Goal: Information Seeking & Learning: Learn about a topic

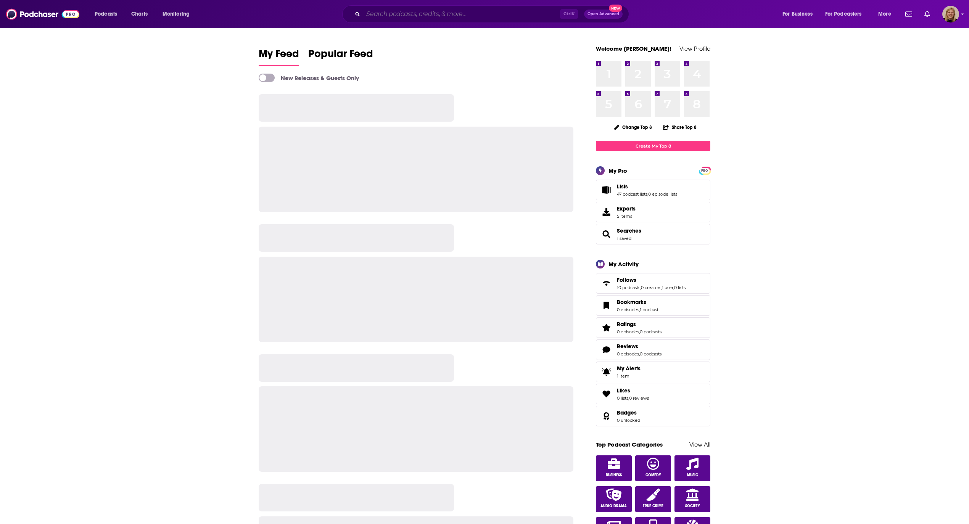
click at [407, 14] on input "Search podcasts, credits, & more..." at bounding box center [461, 14] width 197 height 12
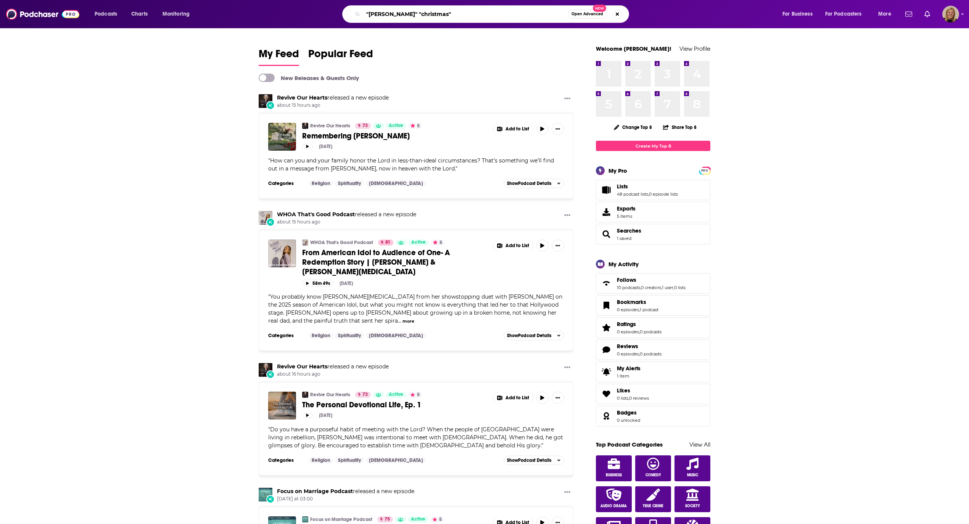
click at [522, 17] on input ""[PERSON_NAME]" "christmas"" at bounding box center [465, 14] width 205 height 12
type input ""[PERSON_NAME]" "christmas""
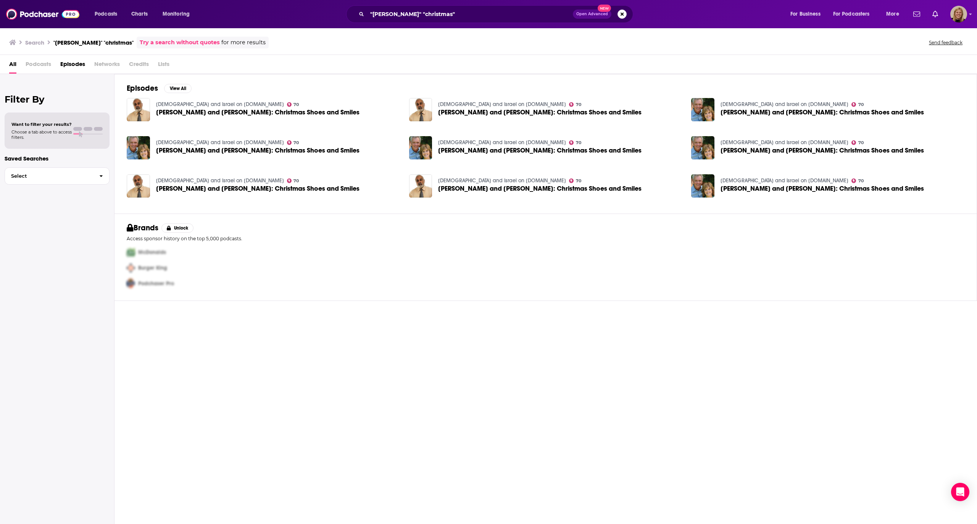
click at [225, 104] on link "[DEMOGRAPHIC_DATA] and Israel on [DOMAIN_NAME]" at bounding box center [220, 104] width 128 height 6
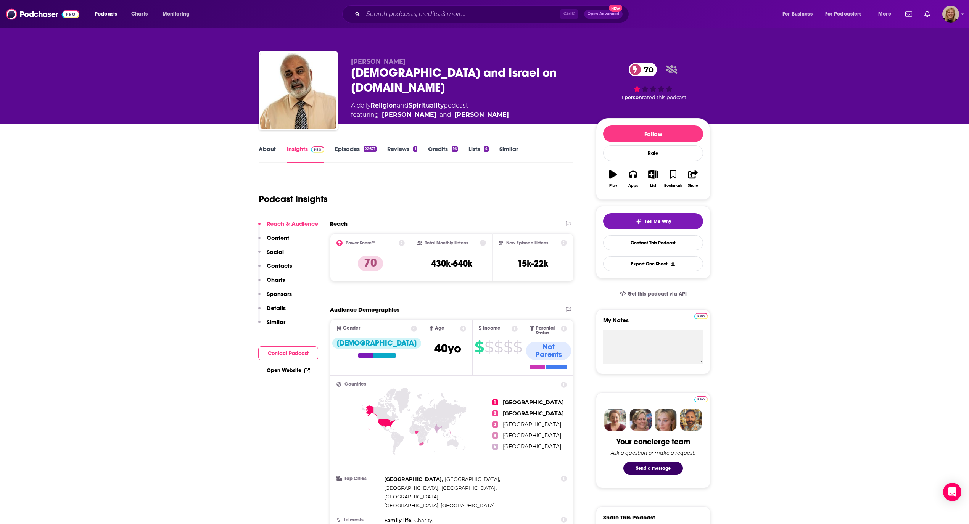
click at [270, 150] on link "About" at bounding box center [267, 154] width 17 height 18
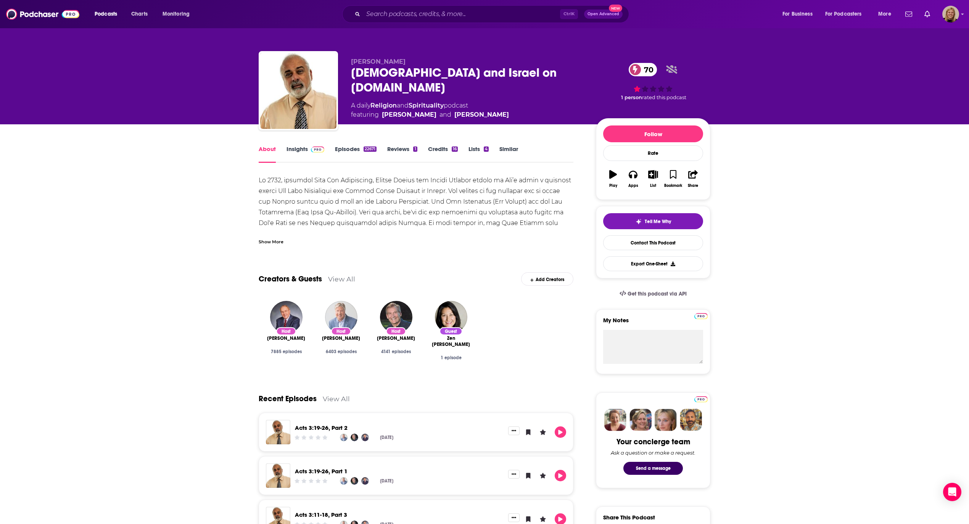
click at [277, 240] on div "Show More" at bounding box center [271, 241] width 25 height 7
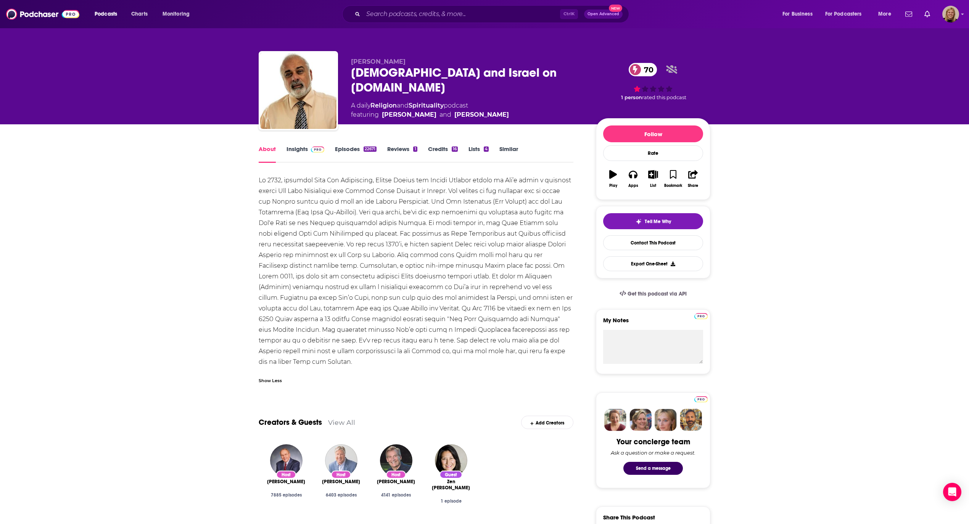
click at [343, 149] on link "Episodes 22671" at bounding box center [356, 154] width 42 height 18
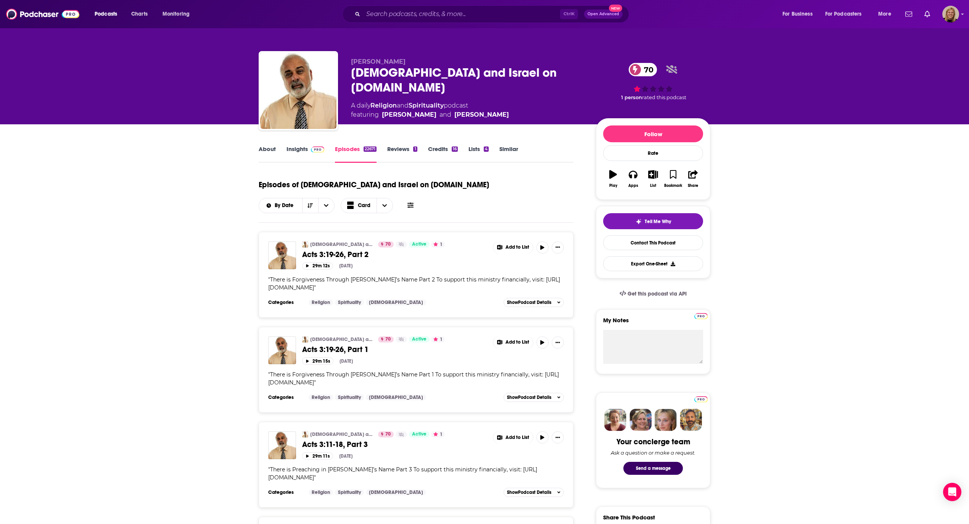
click at [508, 146] on link "Similar" at bounding box center [508, 154] width 19 height 18
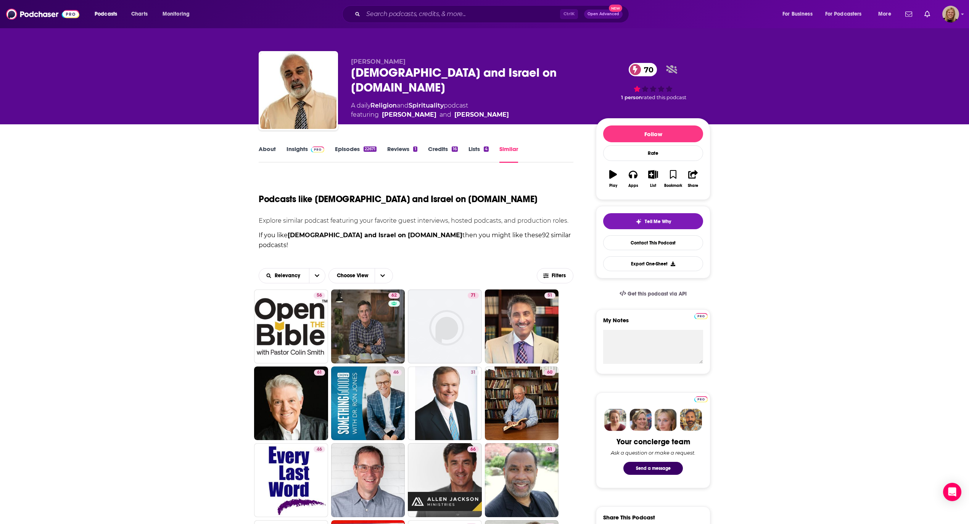
click at [348, 149] on link "Episodes 22671" at bounding box center [356, 154] width 42 height 18
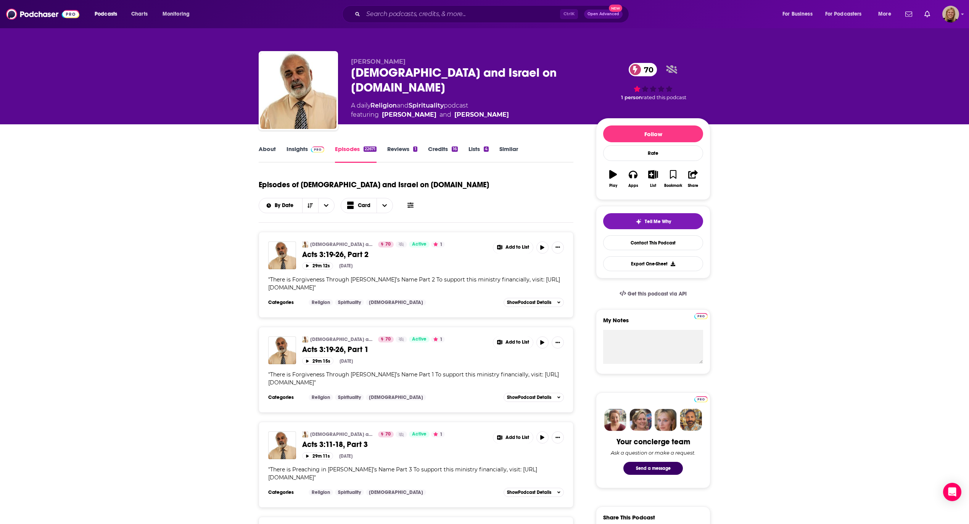
click at [408, 208] on button at bounding box center [410, 205] width 11 height 8
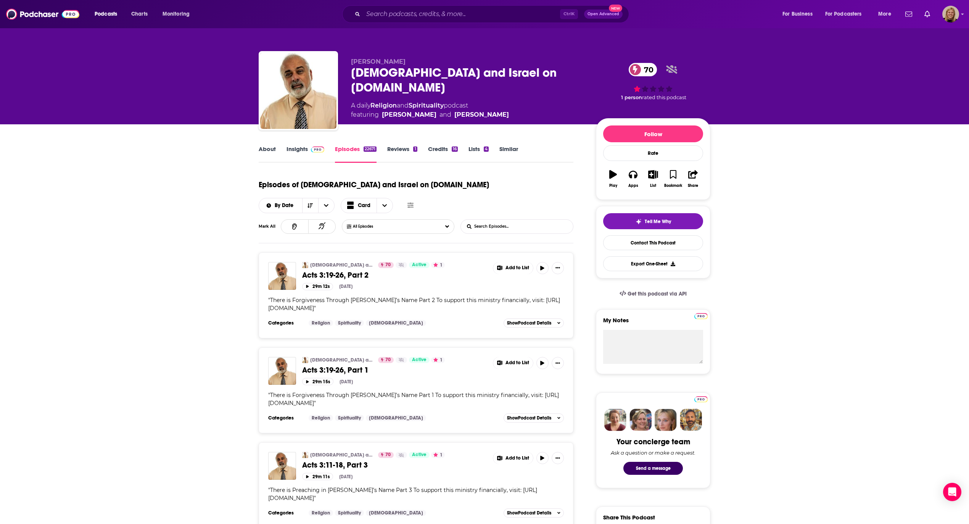
click at [484, 223] on input "List Search Input" at bounding box center [501, 227] width 80 height 14
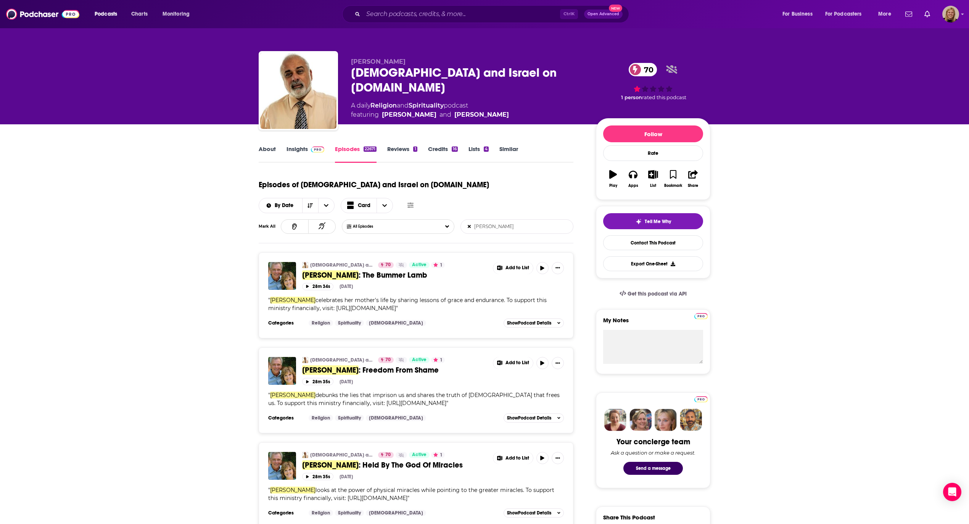
type input "[PERSON_NAME]"
click at [296, 149] on link "Insights" at bounding box center [306, 154] width 38 height 18
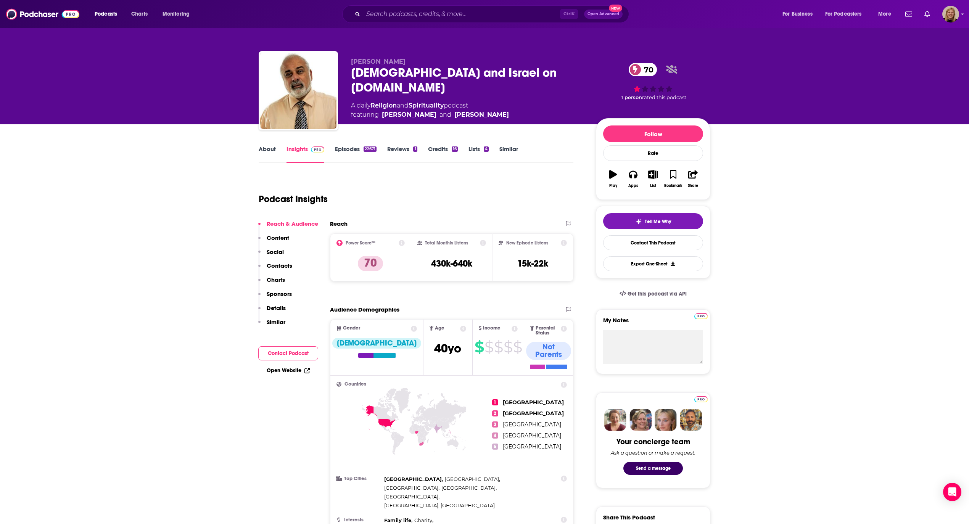
click at [292, 351] on button "Contact Podcast" at bounding box center [288, 353] width 60 height 14
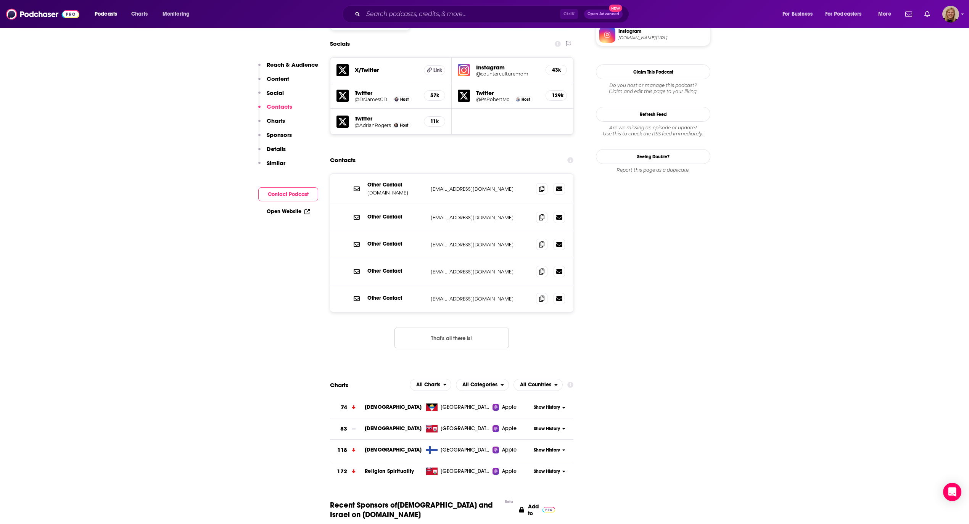
scroll to position [672, 0]
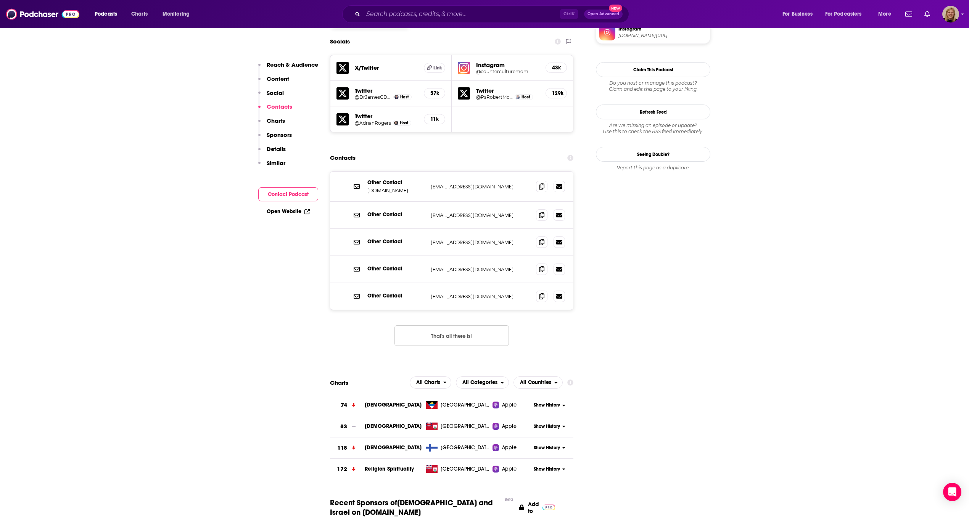
click at [292, 212] on link "Open Website" at bounding box center [288, 211] width 43 height 6
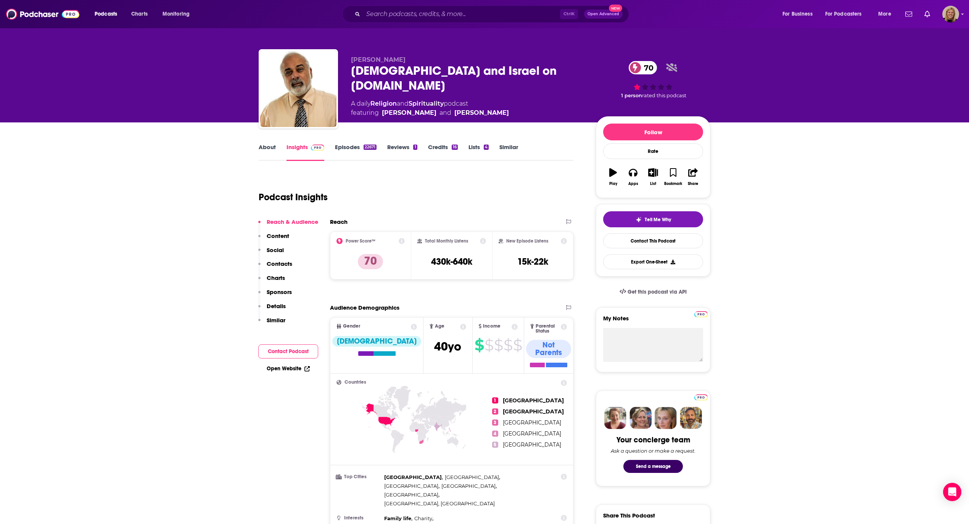
scroll to position [0, 0]
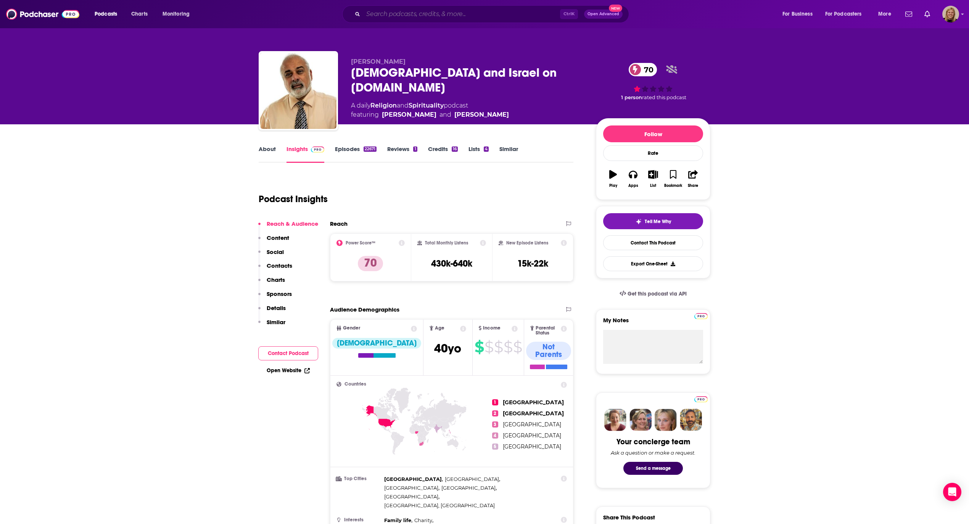
click at [403, 11] on input "Search podcasts, credits, & more..." at bounding box center [461, 14] width 197 height 12
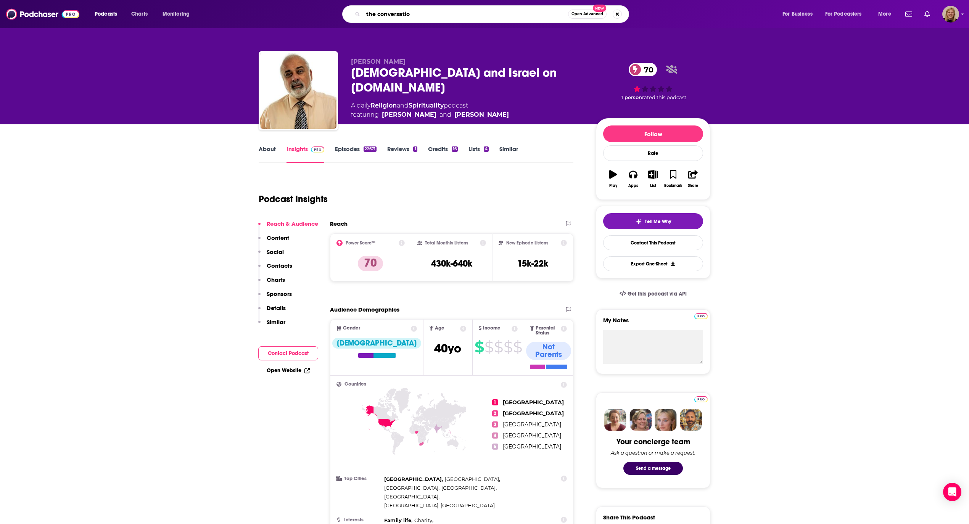
type input "the conversation"
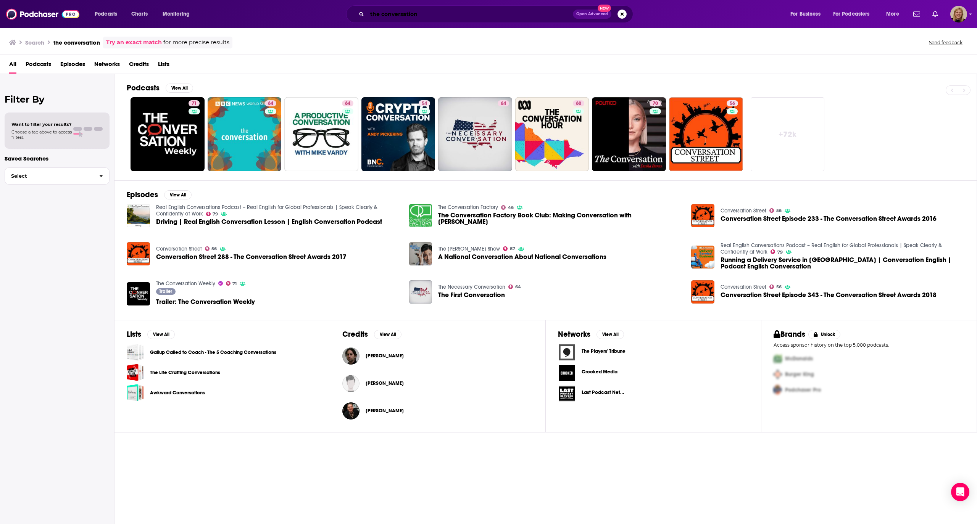
click at [465, 14] on input "the conversation" at bounding box center [470, 14] width 206 height 12
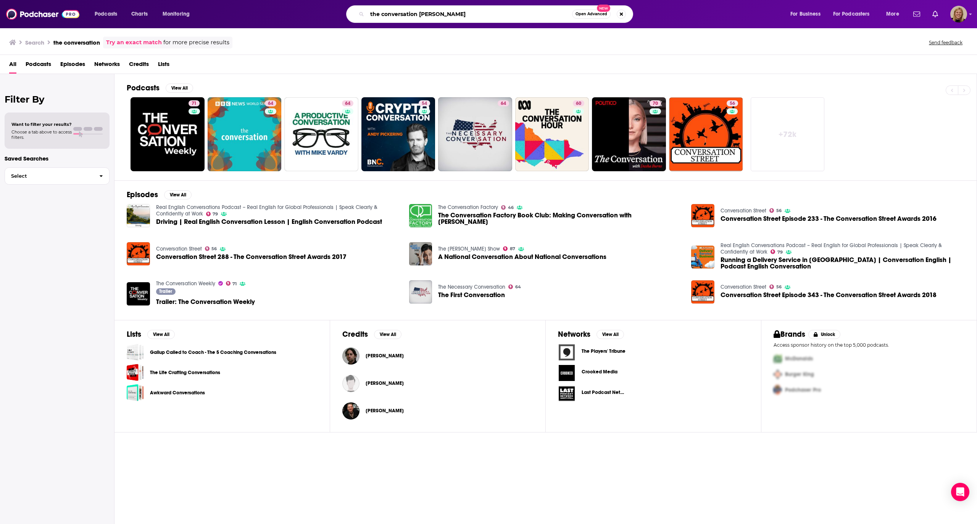
type input "the conversation [PERSON_NAME]"
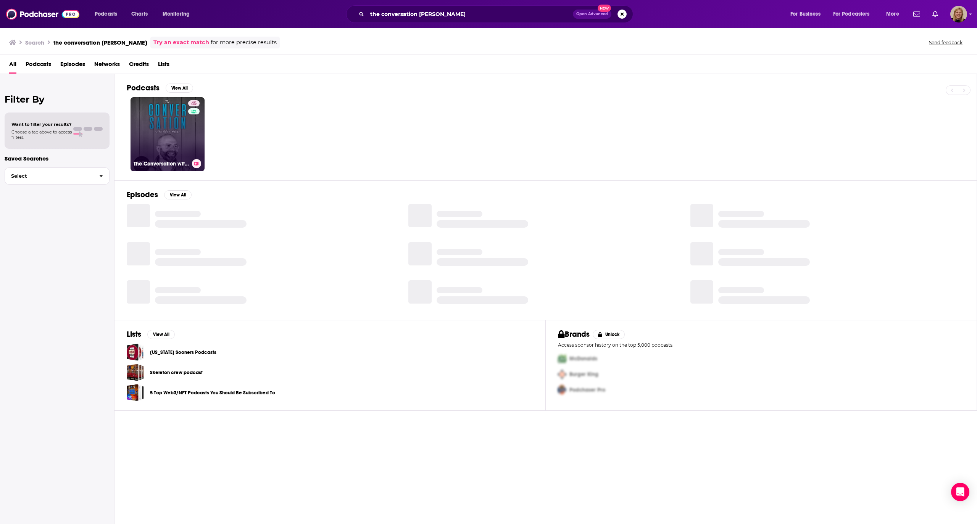
click at [151, 144] on link "45 The Conversation with [PERSON_NAME]" at bounding box center [168, 134] width 74 height 74
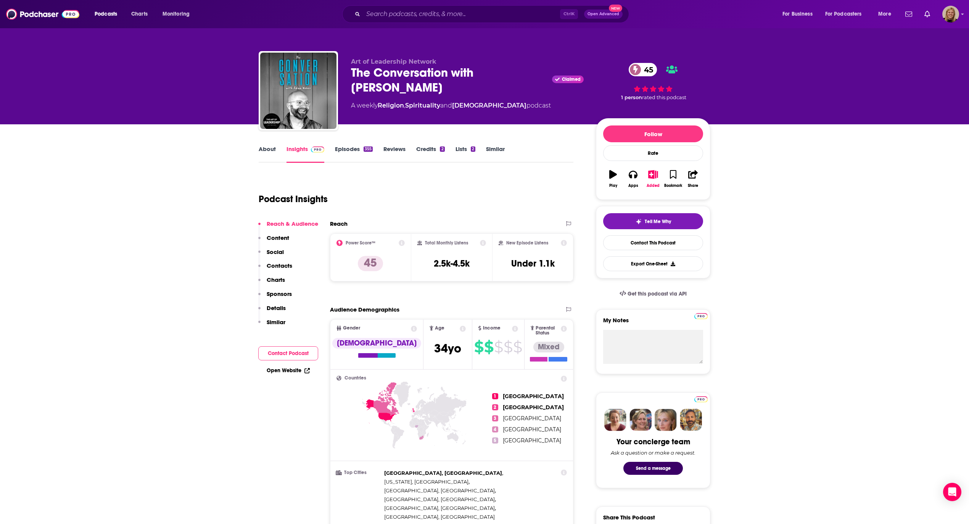
click at [267, 147] on link "About" at bounding box center [267, 154] width 17 height 18
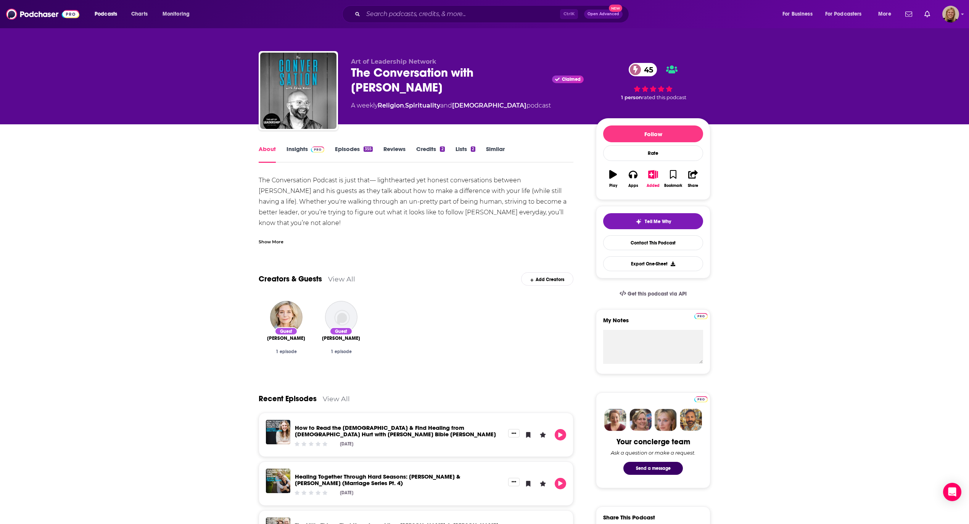
click at [271, 243] on div "Show More" at bounding box center [271, 241] width 25 height 7
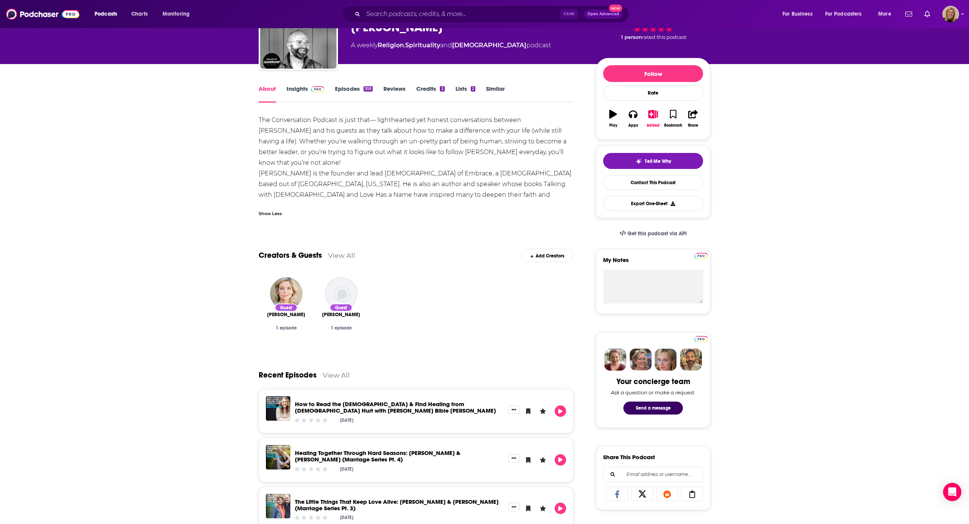
scroll to position [51, 0]
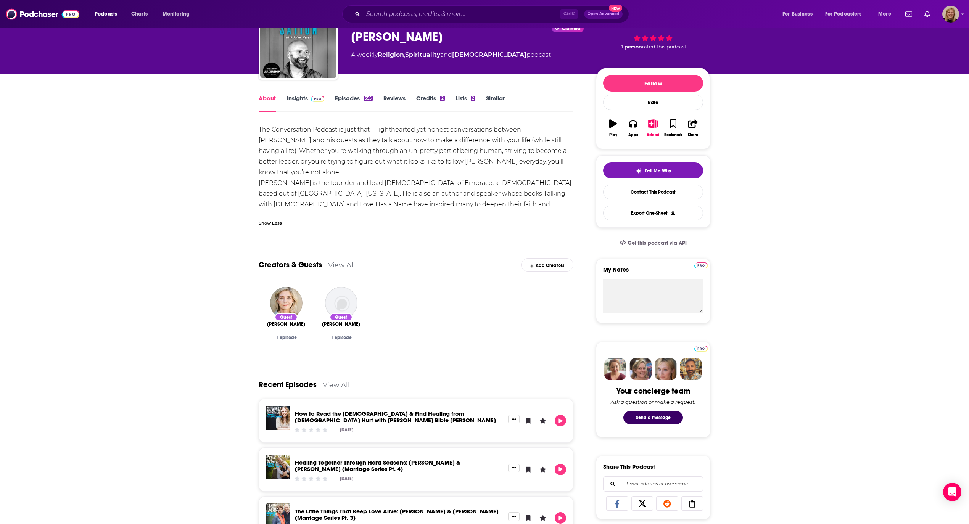
click at [234, 312] on div "About Insights Episodes 355 Reviews Credits 2 Lists 2 Similar The Conversation …" at bounding box center [484, 518] width 969 height 888
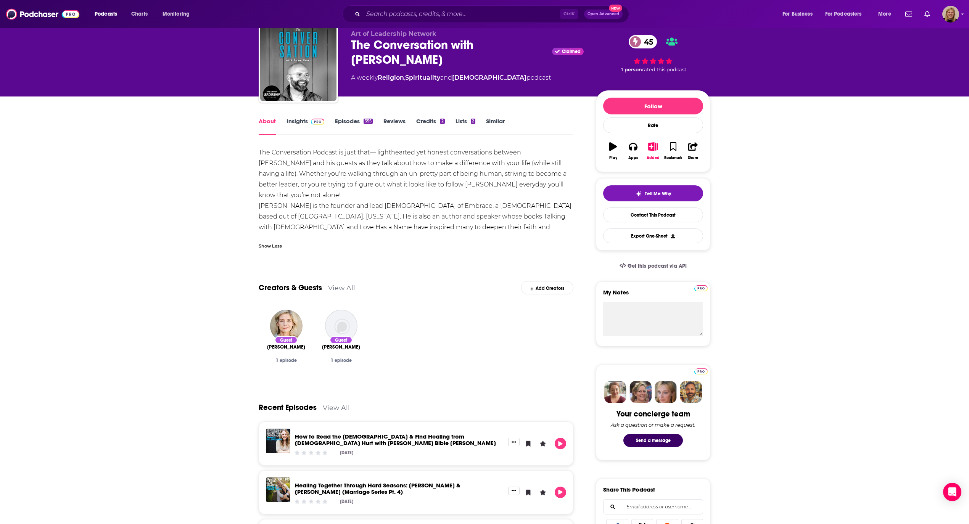
scroll to position [0, 0]
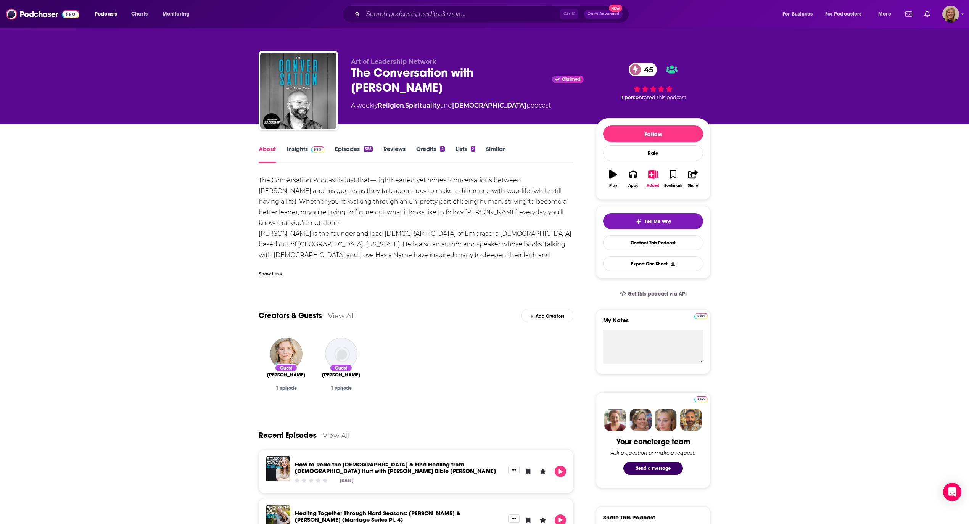
click at [298, 147] on link "Insights" at bounding box center [306, 154] width 38 height 18
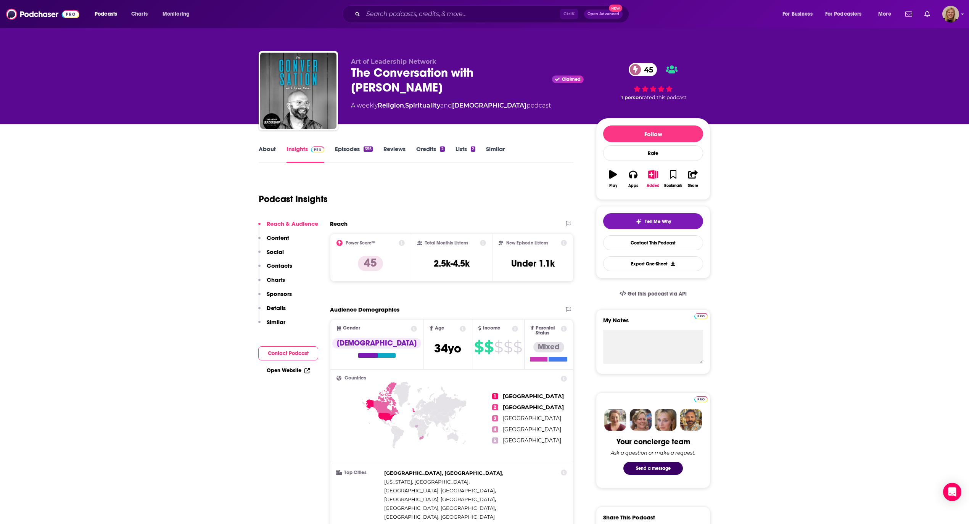
click at [287, 350] on button "Contact Podcast" at bounding box center [288, 353] width 60 height 14
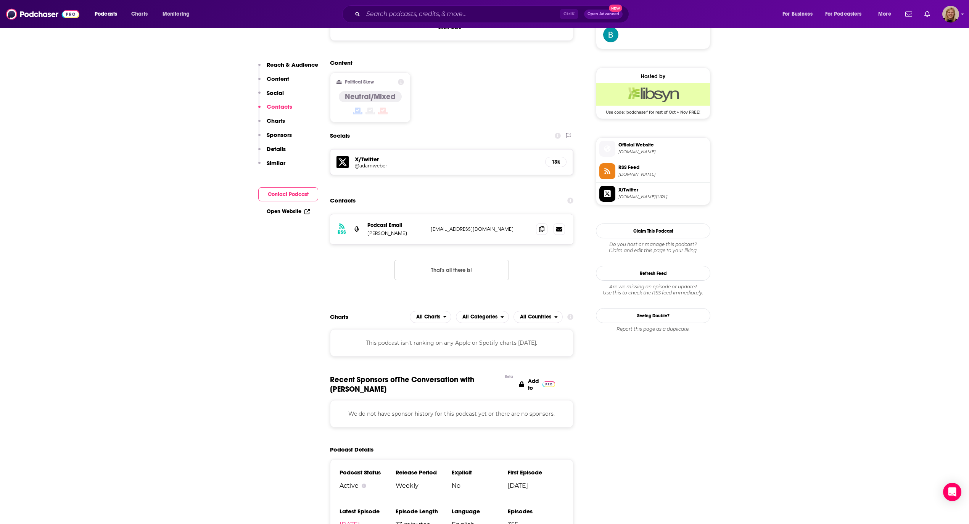
scroll to position [619, 0]
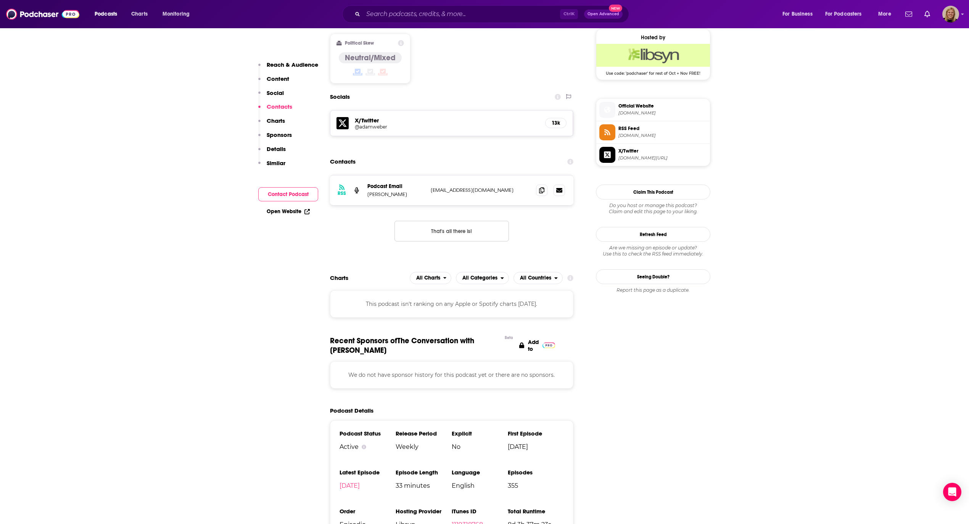
drag, startPoint x: 837, startPoint y: 342, endPoint x: 762, endPoint y: 284, distance: 94.9
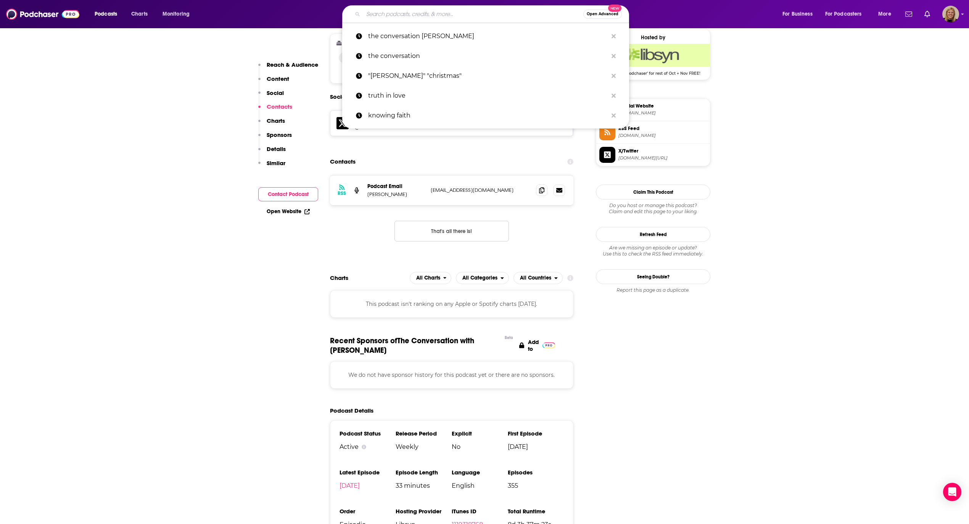
click at [428, 16] on input "Search podcasts, credits, & more..." at bounding box center [473, 14] width 220 height 12
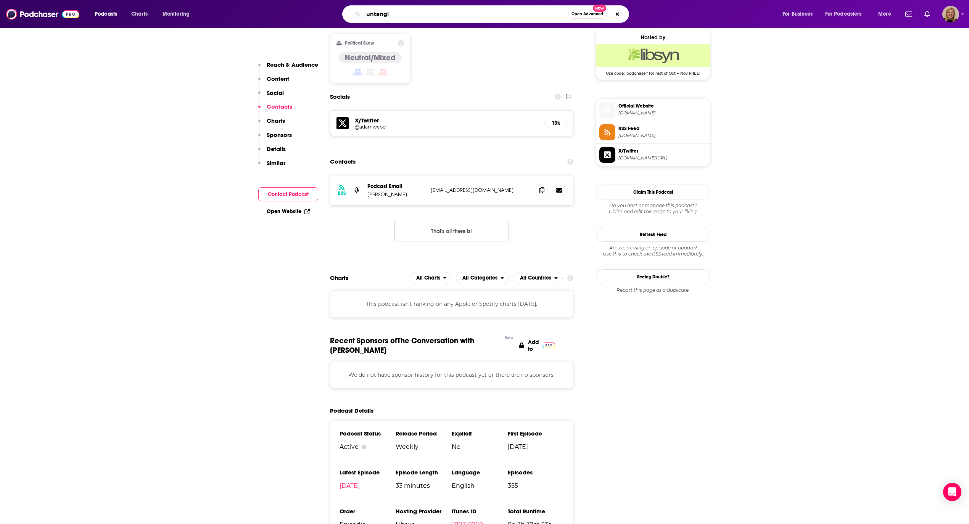
type input "untangl"
